Goal: Obtain resource: Download file/media

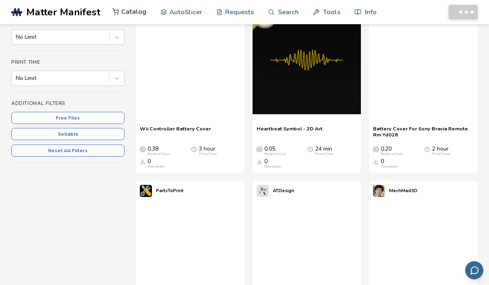
click at [129, 11] on link "Catalog" at bounding box center [129, 12] width 34 height 24
drag, startPoint x: 129, startPoint y: 11, endPoint x: 158, endPoint y: 57, distance: 54.8
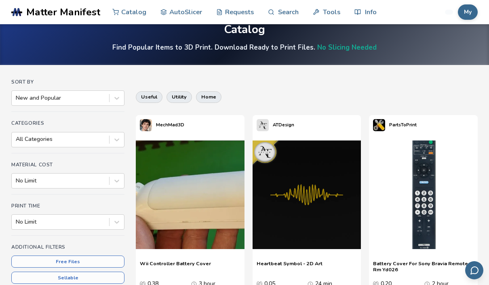
scroll to position [20, 0]
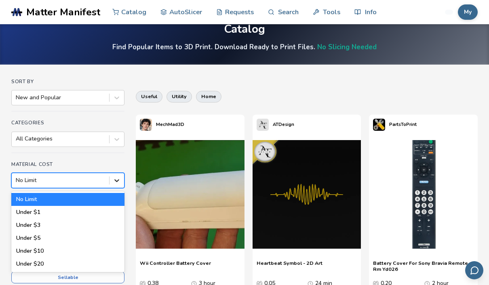
click at [121, 183] on div at bounding box center [116, 180] width 15 height 15
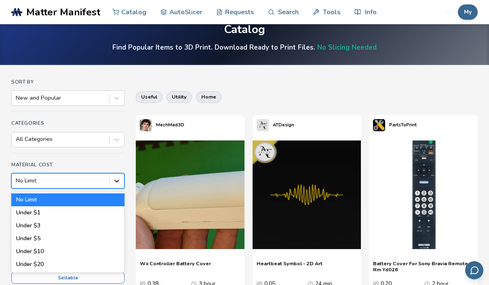
click at [121, 183] on div at bounding box center [116, 181] width 15 height 15
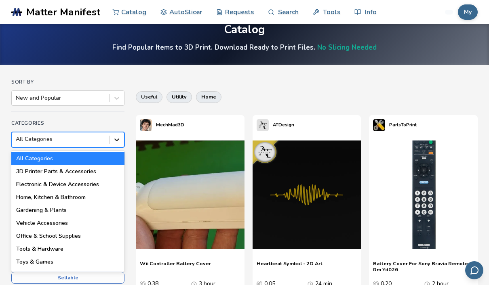
click at [116, 142] on icon at bounding box center [117, 140] width 8 height 8
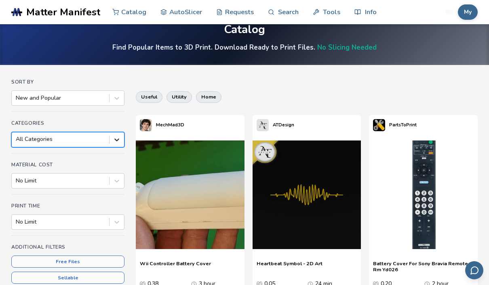
click at [116, 141] on icon at bounding box center [117, 140] width 8 height 8
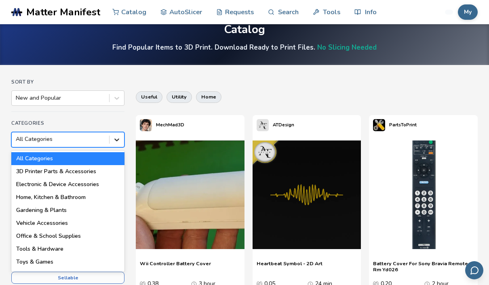
click at [116, 141] on icon at bounding box center [117, 140] width 8 height 8
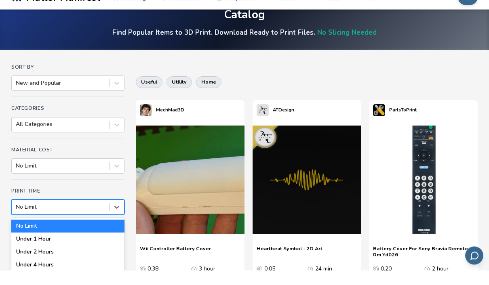
click at [119, 218] on div "No Limit, 1 of 7. 7 results available. Use Up and Down to choose options, press…" at bounding box center [67, 221] width 113 height 15
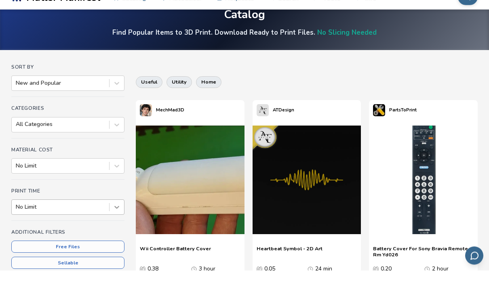
click at [119, 214] on div "Print Time No Limit" at bounding box center [67, 219] width 113 height 33
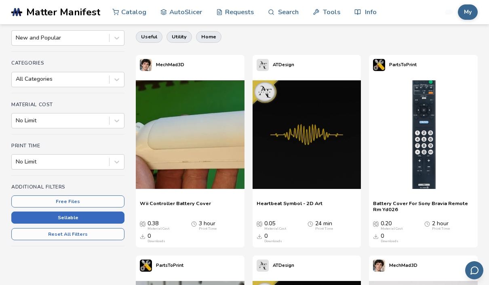
scroll to position [90, 0]
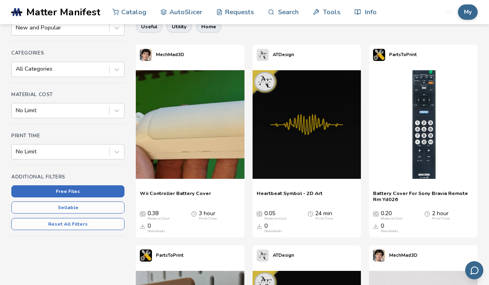
click at [108, 194] on button "Free Files" at bounding box center [67, 191] width 113 height 12
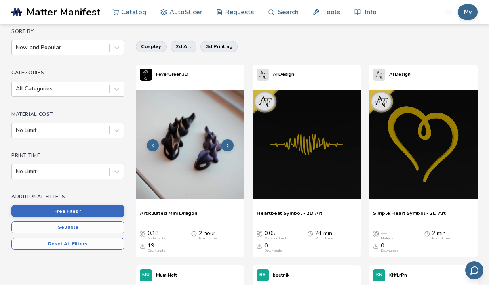
scroll to position [46, 0]
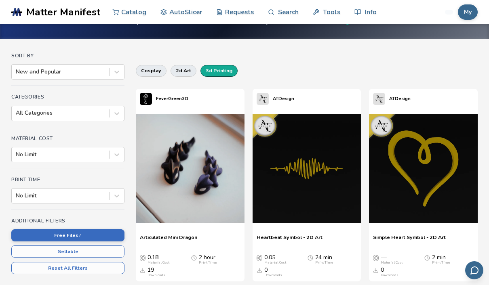
click at [220, 72] on button "3d printing" at bounding box center [218, 70] width 37 height 11
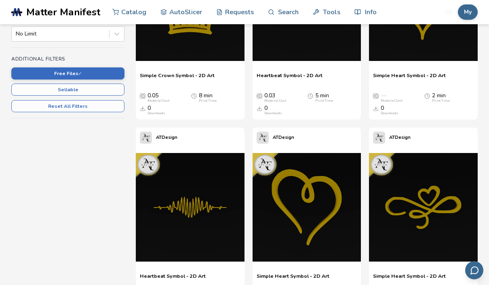
scroll to position [35, 0]
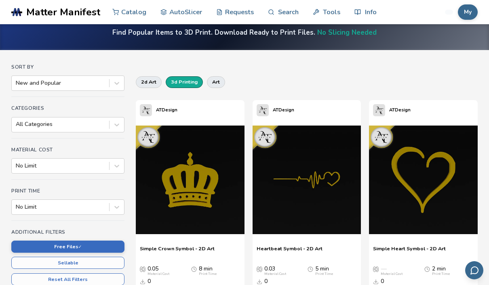
click at [188, 80] on button "3d printing" at bounding box center [184, 81] width 37 height 11
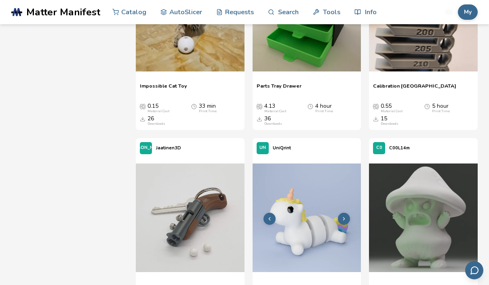
scroll to position [800, 0]
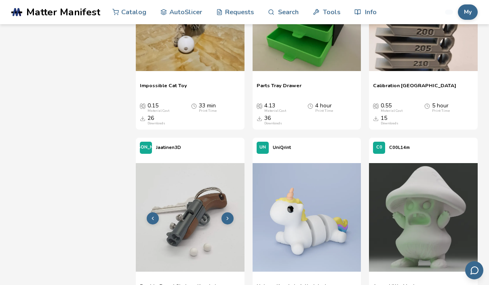
click at [197, 239] on img at bounding box center [190, 217] width 109 height 109
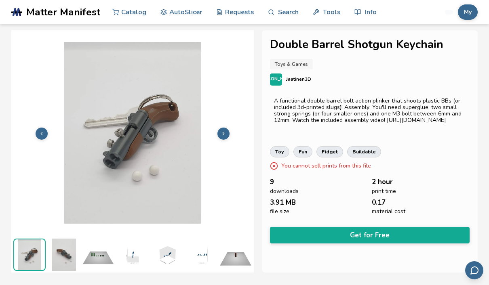
scroll to position [11, 0]
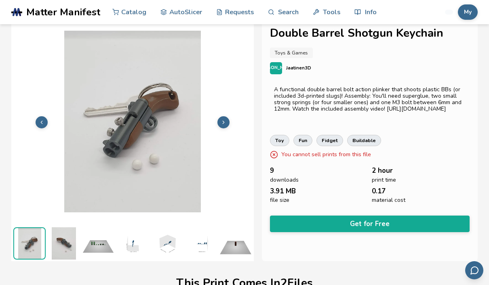
click at [102, 247] on img at bounding box center [98, 243] width 32 height 32
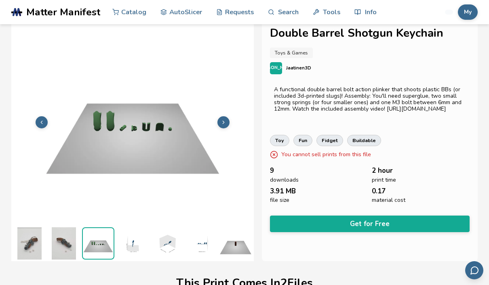
click at [137, 248] on img at bounding box center [132, 243] width 32 height 32
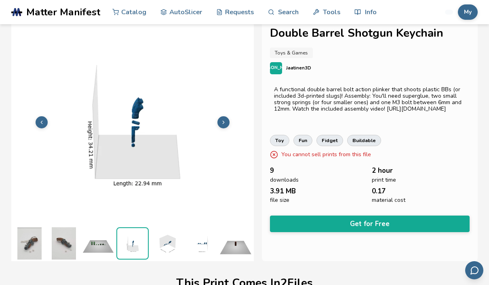
click at [167, 246] on img at bounding box center [167, 243] width 32 height 32
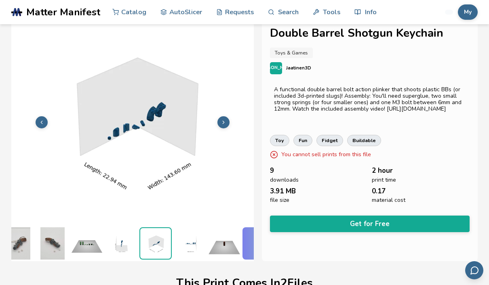
scroll to position [0, 34]
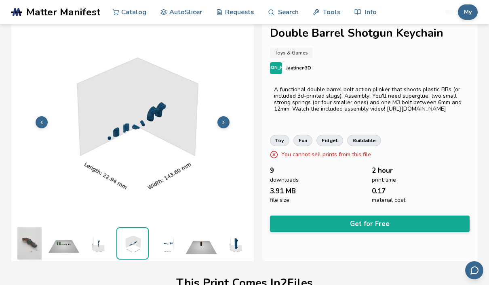
click at [173, 246] on img at bounding box center [167, 243] width 32 height 32
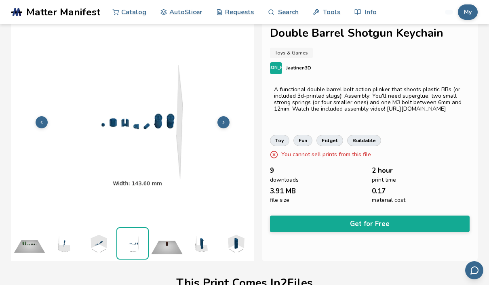
click at [173, 246] on img at bounding box center [167, 243] width 32 height 32
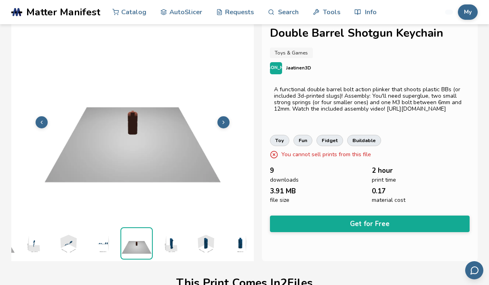
scroll to position [0, 103]
click at [173, 246] on img at bounding box center [167, 243] width 32 height 32
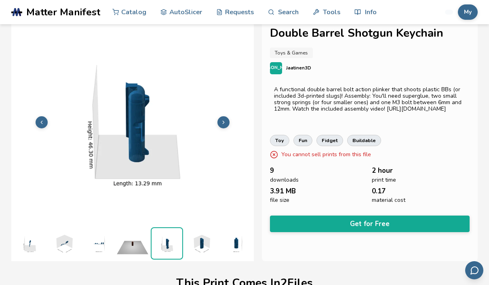
click at [199, 246] on img at bounding box center [201, 243] width 32 height 32
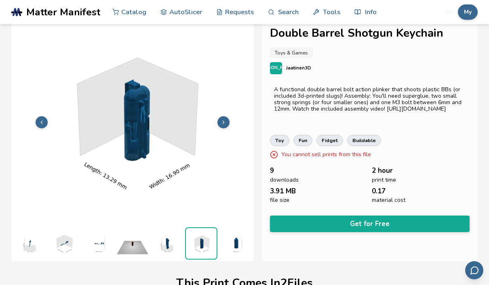
click at [233, 251] on img at bounding box center [235, 243] width 32 height 32
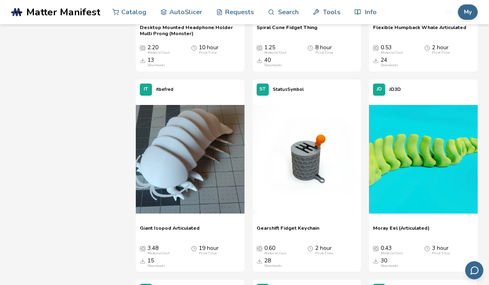
scroll to position [1662, 0]
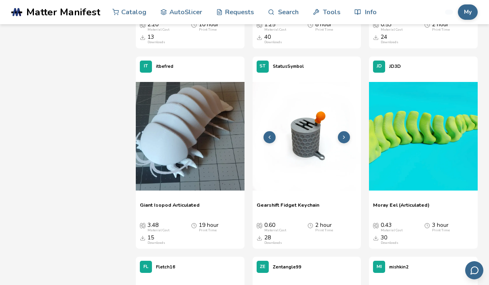
click at [313, 160] on img at bounding box center [306, 136] width 109 height 109
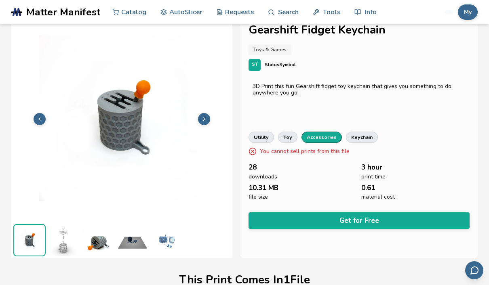
scroll to position [15, 0]
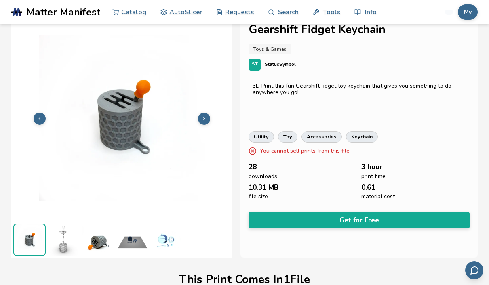
click at [59, 240] on img at bounding box center [64, 240] width 32 height 32
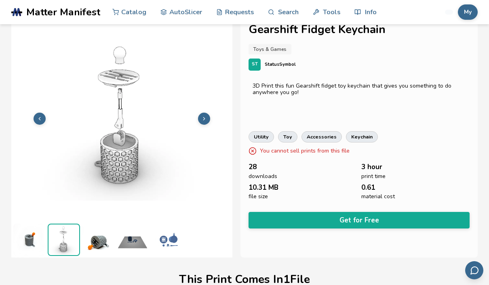
click at [99, 246] on img at bounding box center [98, 240] width 32 height 32
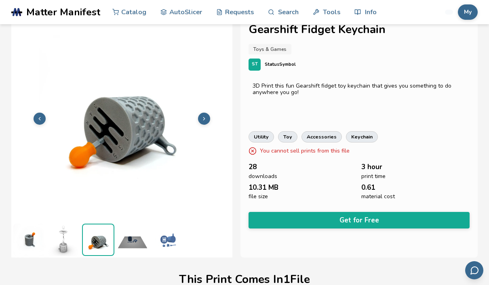
click at [124, 249] on img at bounding box center [132, 240] width 32 height 32
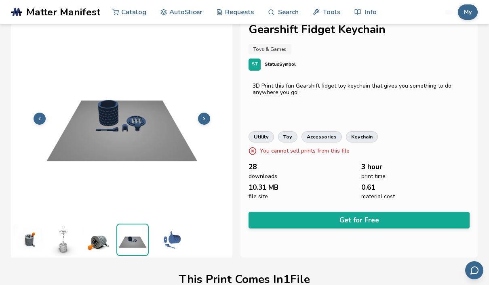
click at [174, 248] on img at bounding box center [167, 240] width 32 height 32
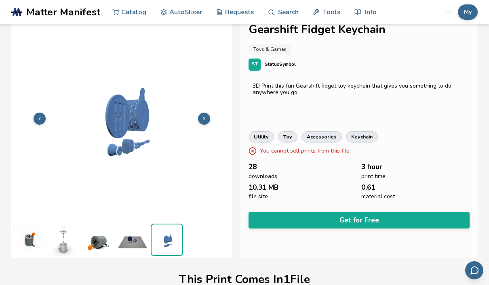
click at [32, 248] on img at bounding box center [29, 240] width 32 height 32
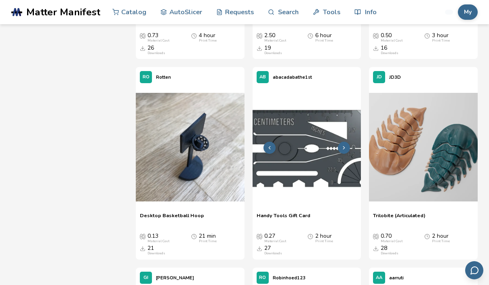
scroll to position [2677, 0]
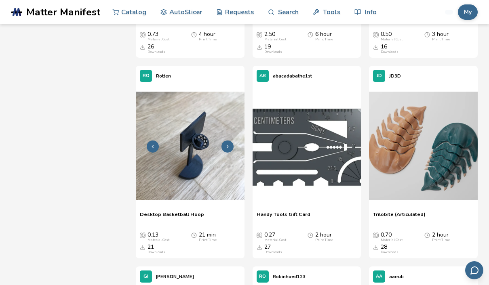
click at [187, 131] on img at bounding box center [190, 146] width 109 height 109
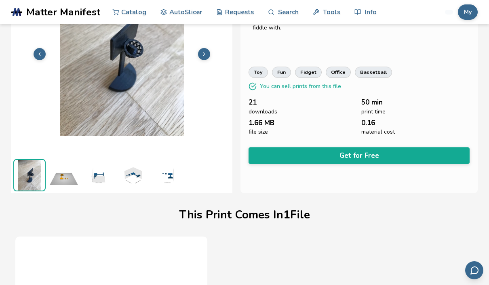
scroll to position [37, 0]
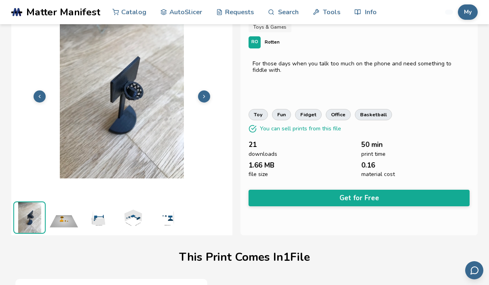
click at [61, 216] on img at bounding box center [64, 218] width 32 height 32
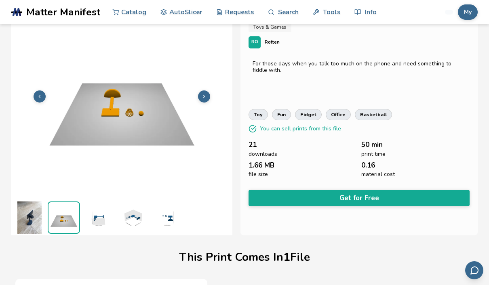
click at [100, 218] on img at bounding box center [98, 218] width 32 height 32
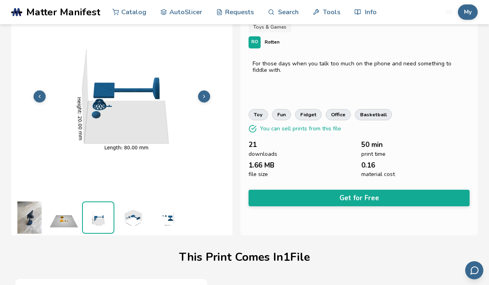
click at [116, 219] on ul at bounding box center [121, 218] width 221 height 36
click at [130, 218] on img at bounding box center [132, 218] width 32 height 32
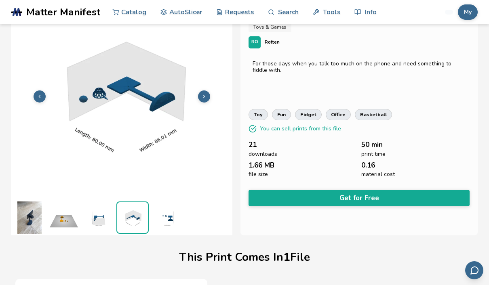
click at [167, 220] on img at bounding box center [167, 218] width 32 height 32
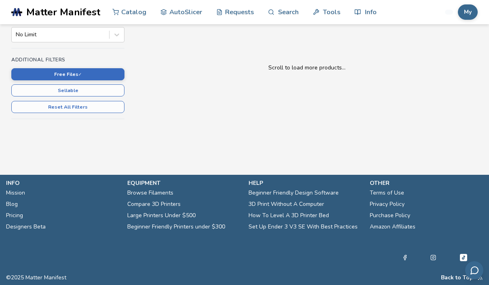
scroll to position [169, 0]
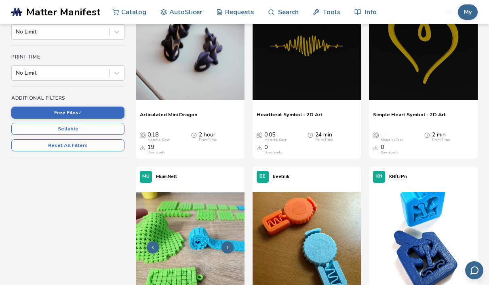
click at [207, 208] on img at bounding box center [190, 246] width 109 height 109
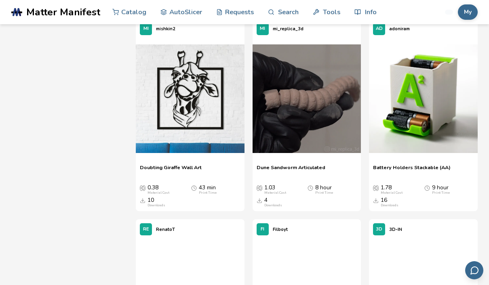
scroll to position [6470, 0]
